Goal: Browse casually: Explore the website without a specific task or goal

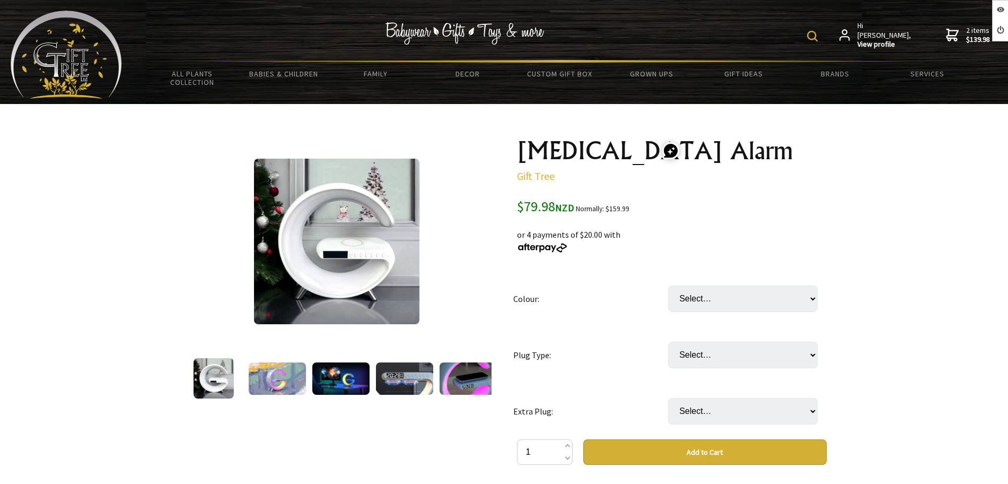
click at [112, 68] on img at bounding box center [66, 55] width 111 height 88
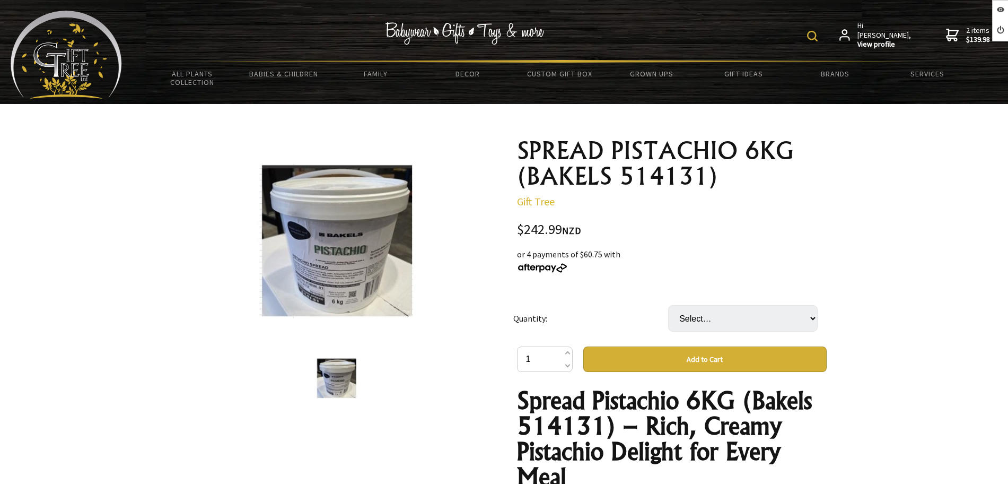
drag, startPoint x: 514, startPoint y: 143, endPoint x: 525, endPoint y: 145, distance: 11.3
click at [685, 171] on div "SPREAD PISTACHIO 6KG (BAKELS 514131) Gift Tree $242.99 NZD or 4 payments of $60…" at bounding box center [672, 473] width 327 height 689
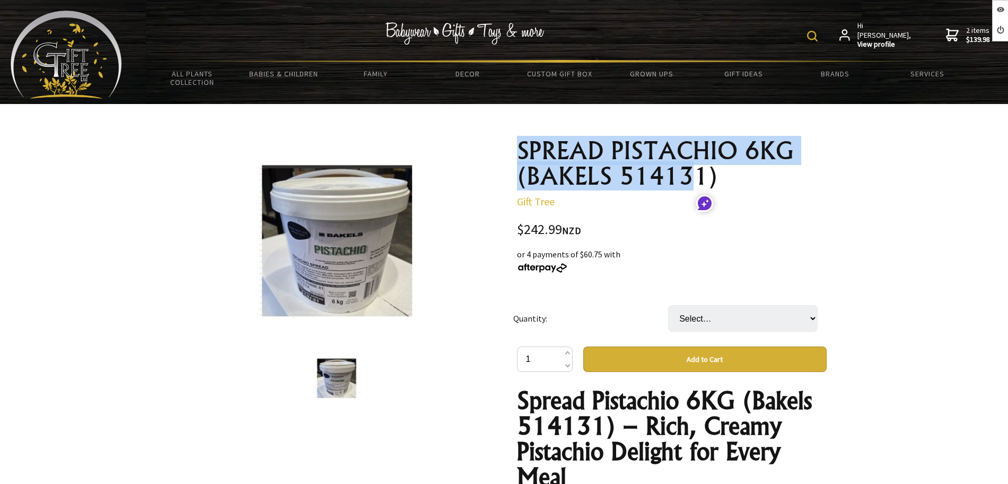
click at [514, 144] on div "SPREAD PISTACHIO 6KG (BAKELS 514131) Gift Tree $242.99 NZD or 4 payments of $60…" at bounding box center [672, 473] width 327 height 689
drag, startPoint x: 517, startPoint y: 144, endPoint x: 418, endPoint y: 24, distance: 155.5
click at [744, 179] on h1 "SPREAD PISTACHIO 6KG (BAKELS 514131)" at bounding box center [672, 163] width 310 height 51
